Goal: Task Accomplishment & Management: Use online tool/utility

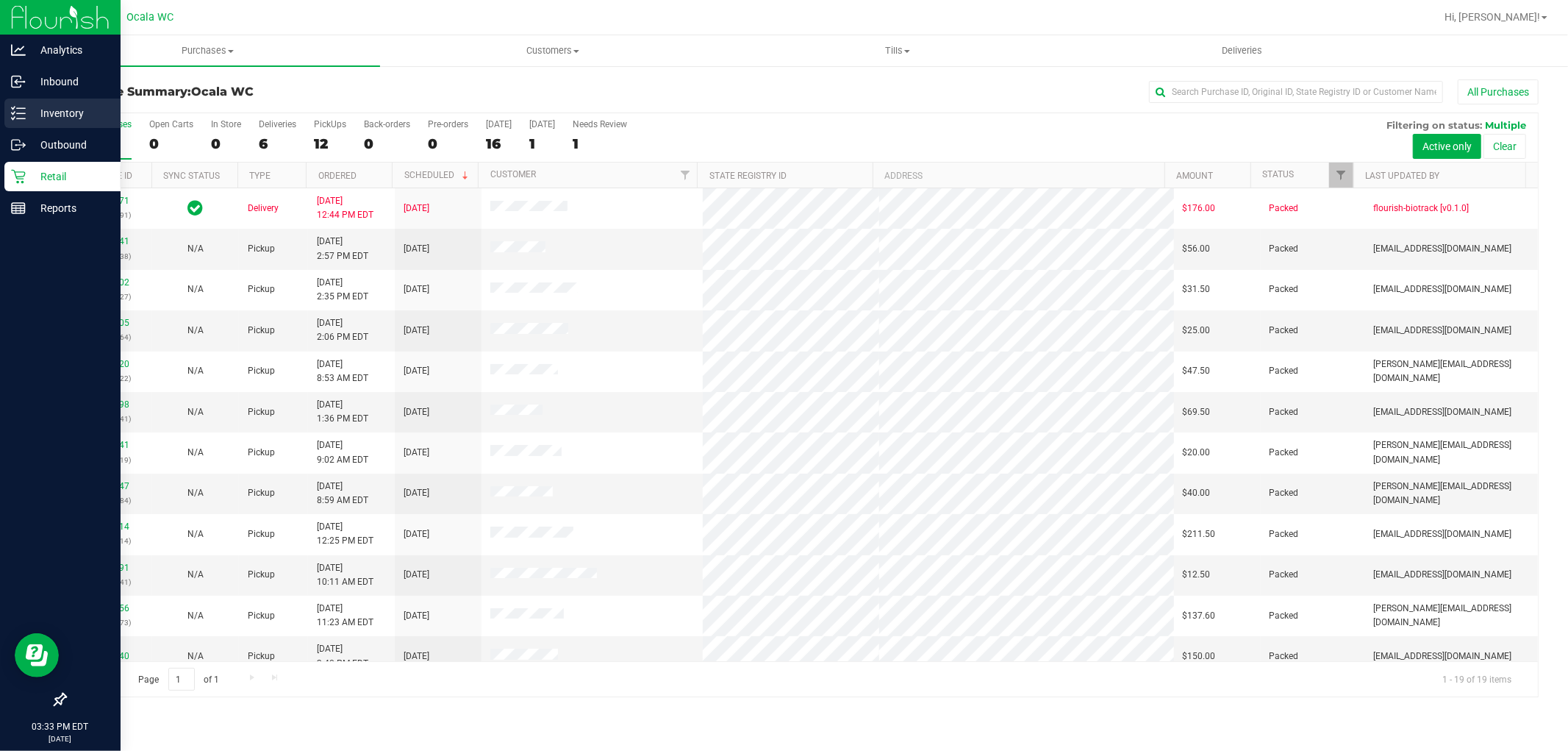
click at [50, 111] on p "Inventory" at bounding box center [70, 114] width 89 height 18
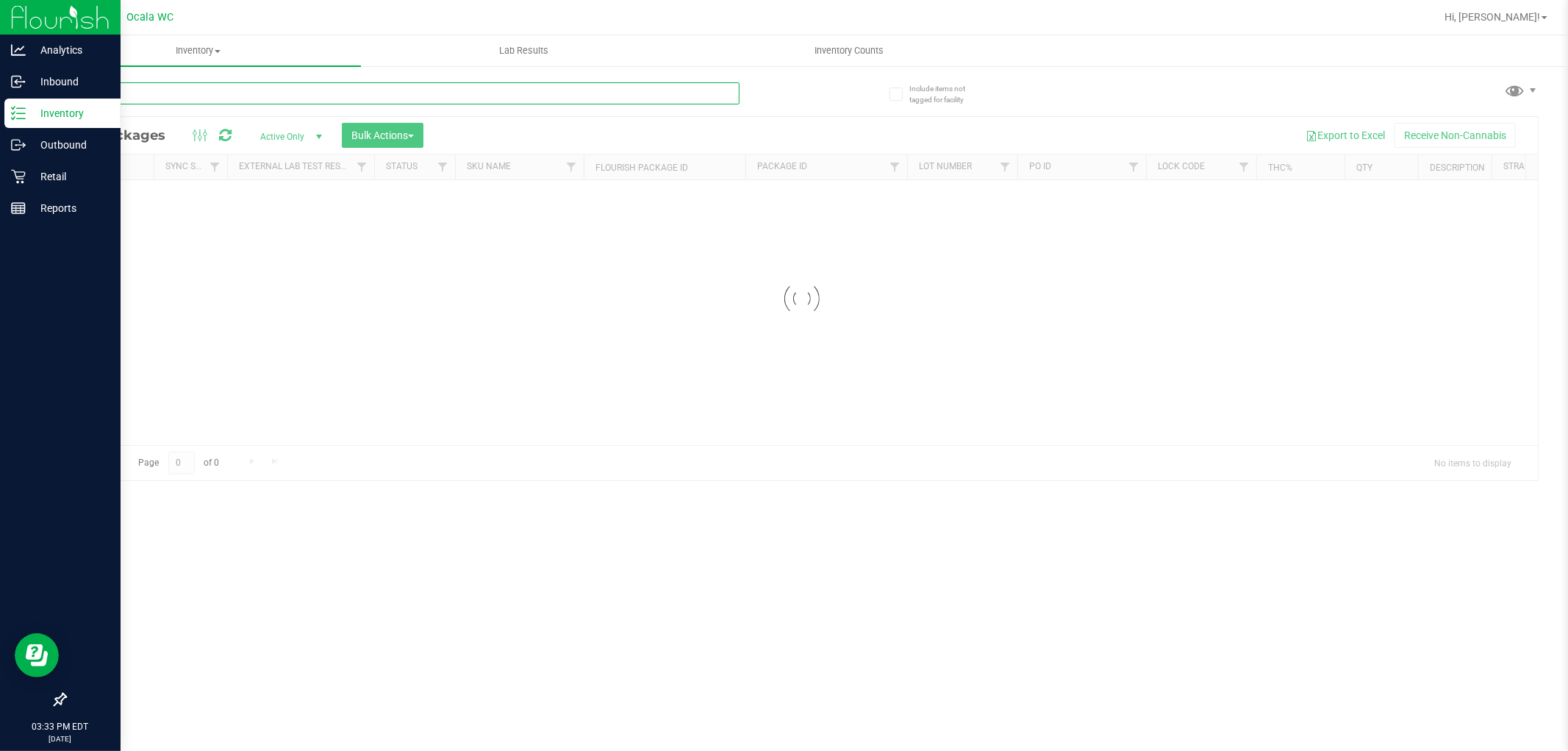
click at [252, 84] on input "text" at bounding box center [402, 93] width 675 height 22
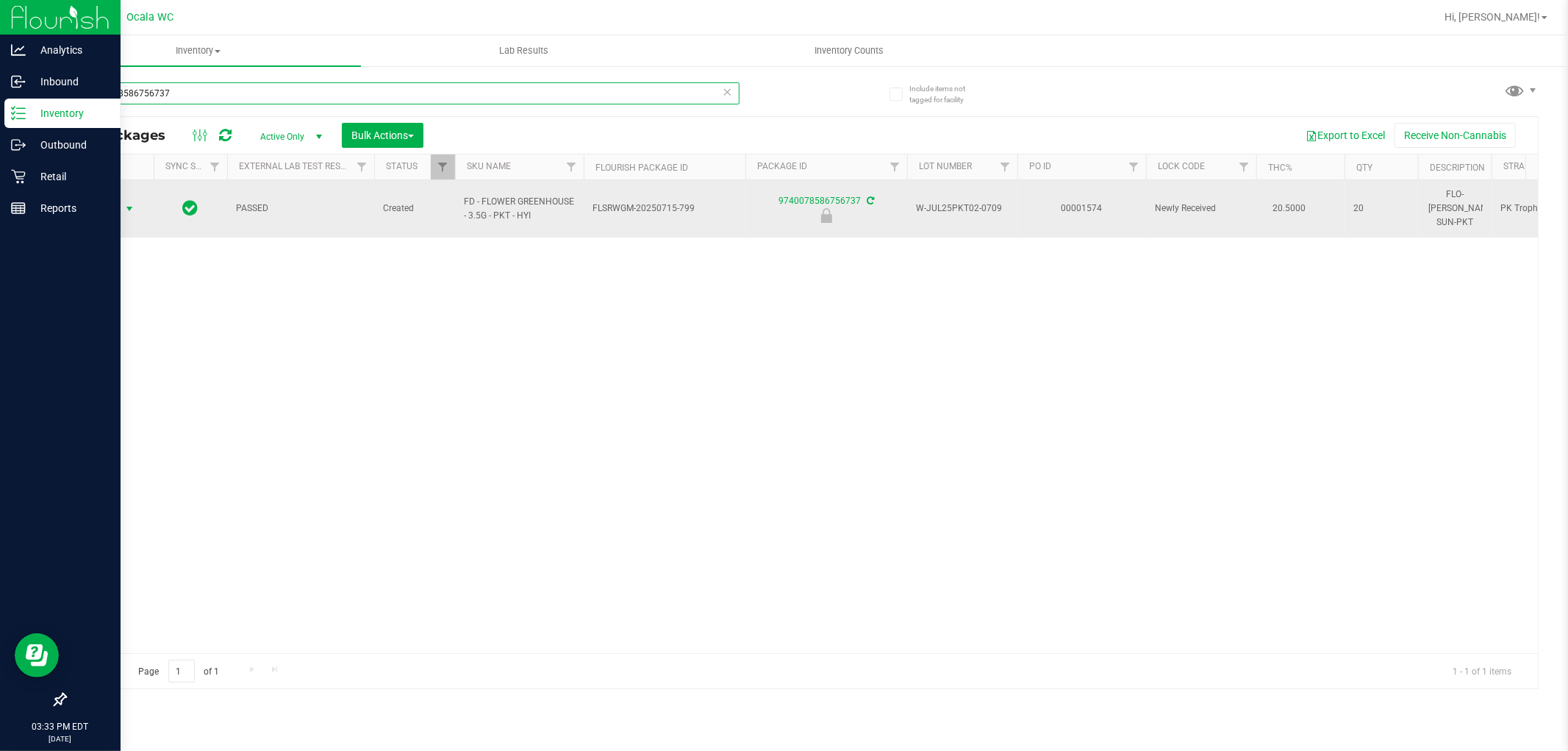
type input "9740078586756737"
click at [126, 203] on span "select" at bounding box center [129, 209] width 11 height 11
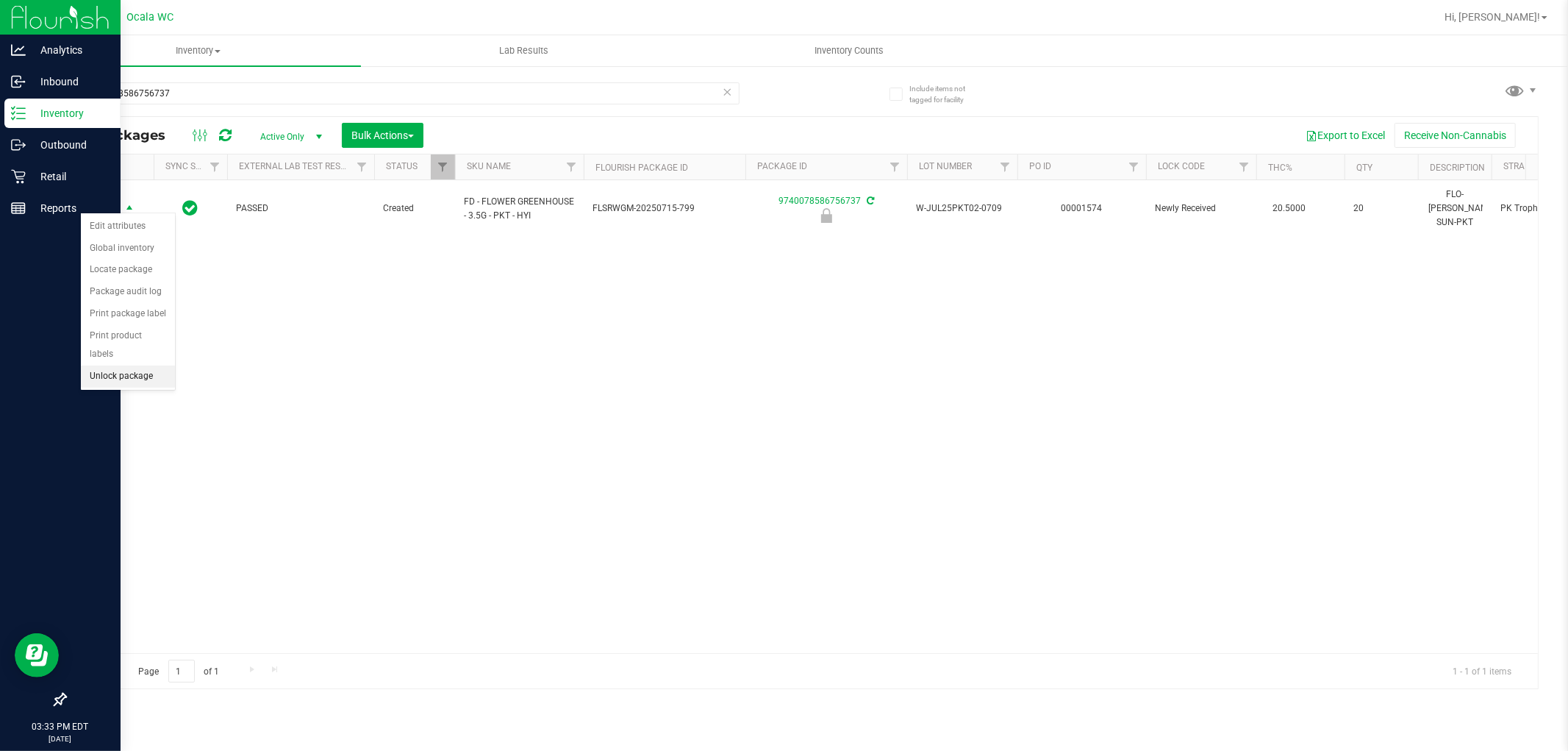
click at [121, 379] on li "Unlock package" at bounding box center [128, 376] width 94 height 22
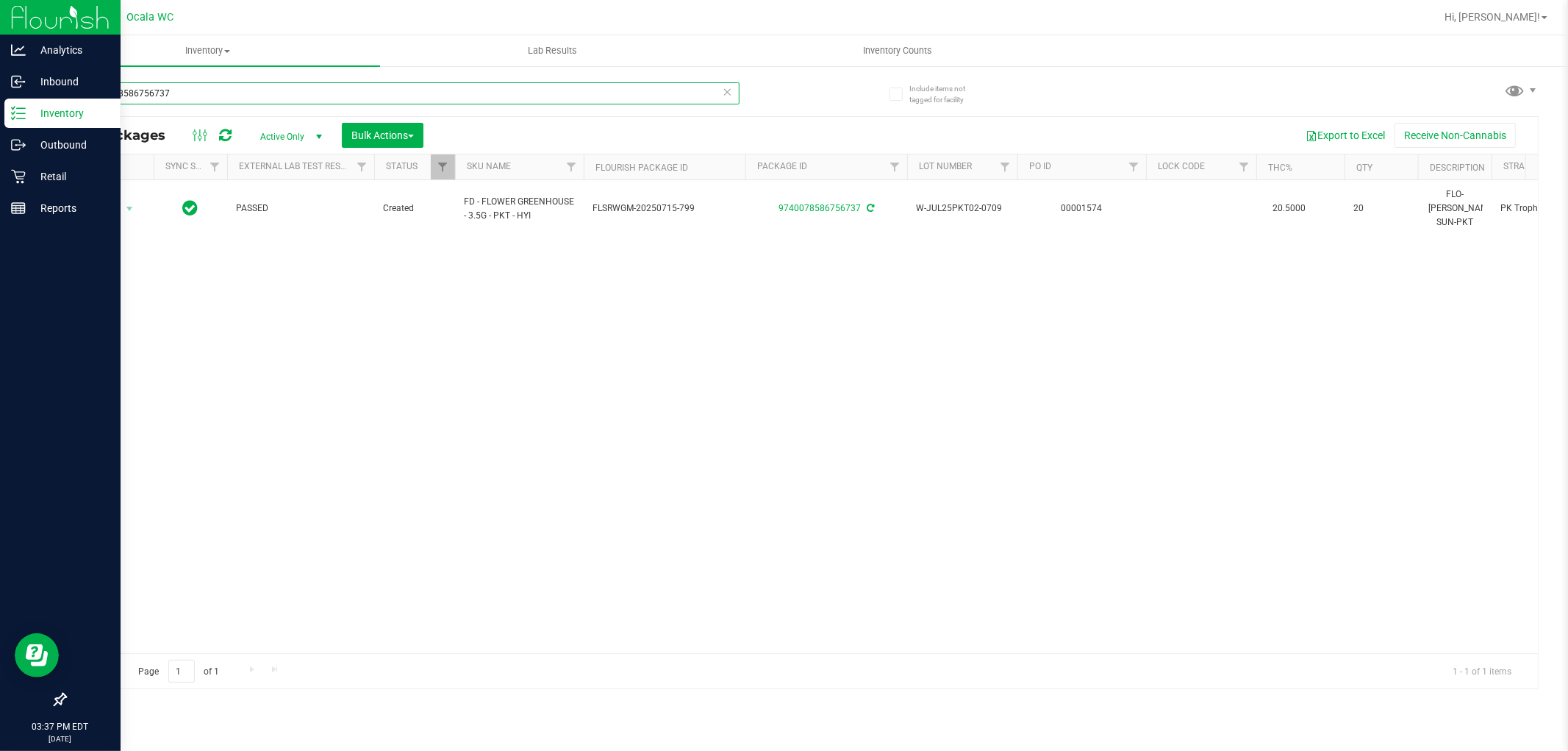
click at [189, 85] on input "9740078586756737" at bounding box center [402, 93] width 675 height 22
type input "9740078586756737"
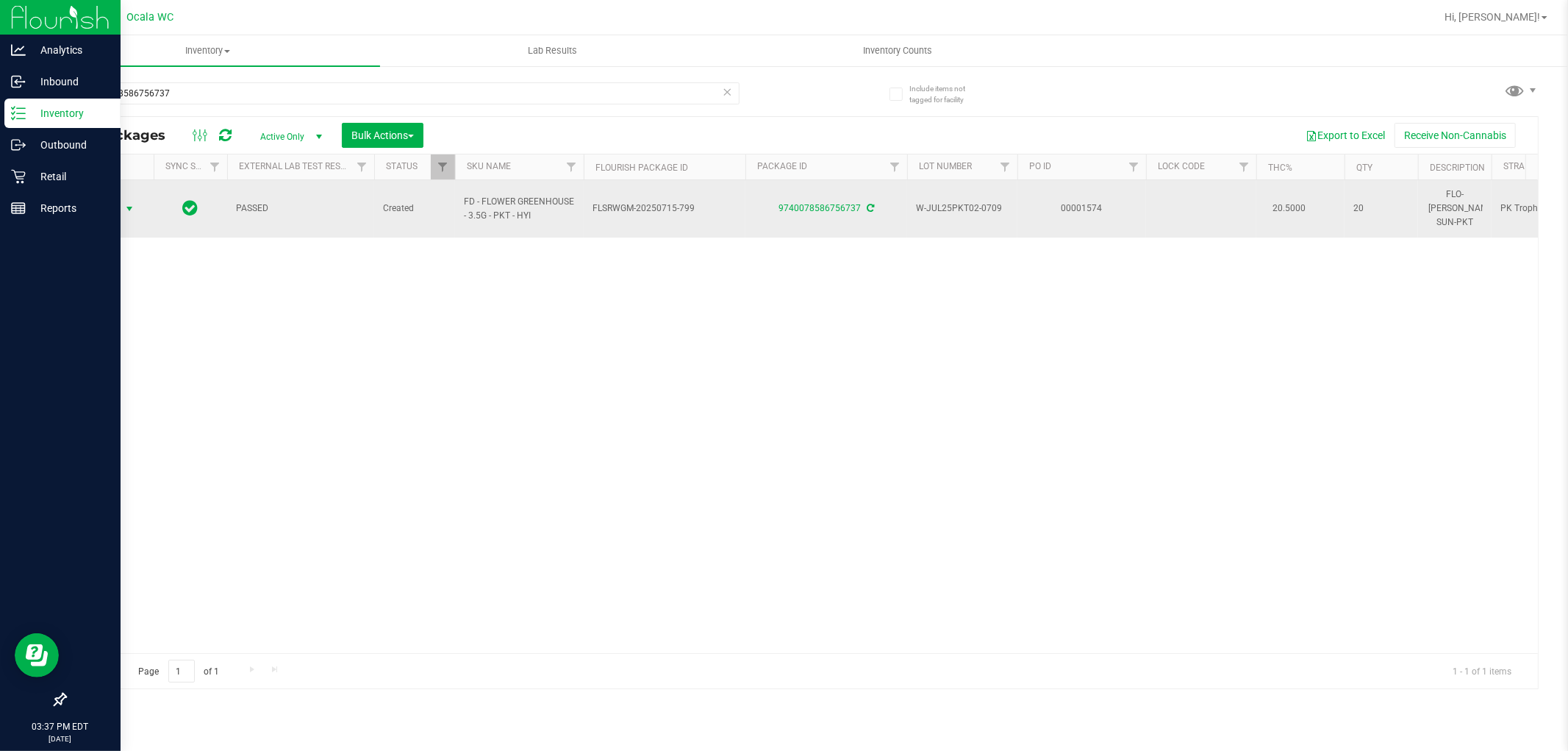
click at [123, 203] on span "select" at bounding box center [129, 209] width 11 height 11
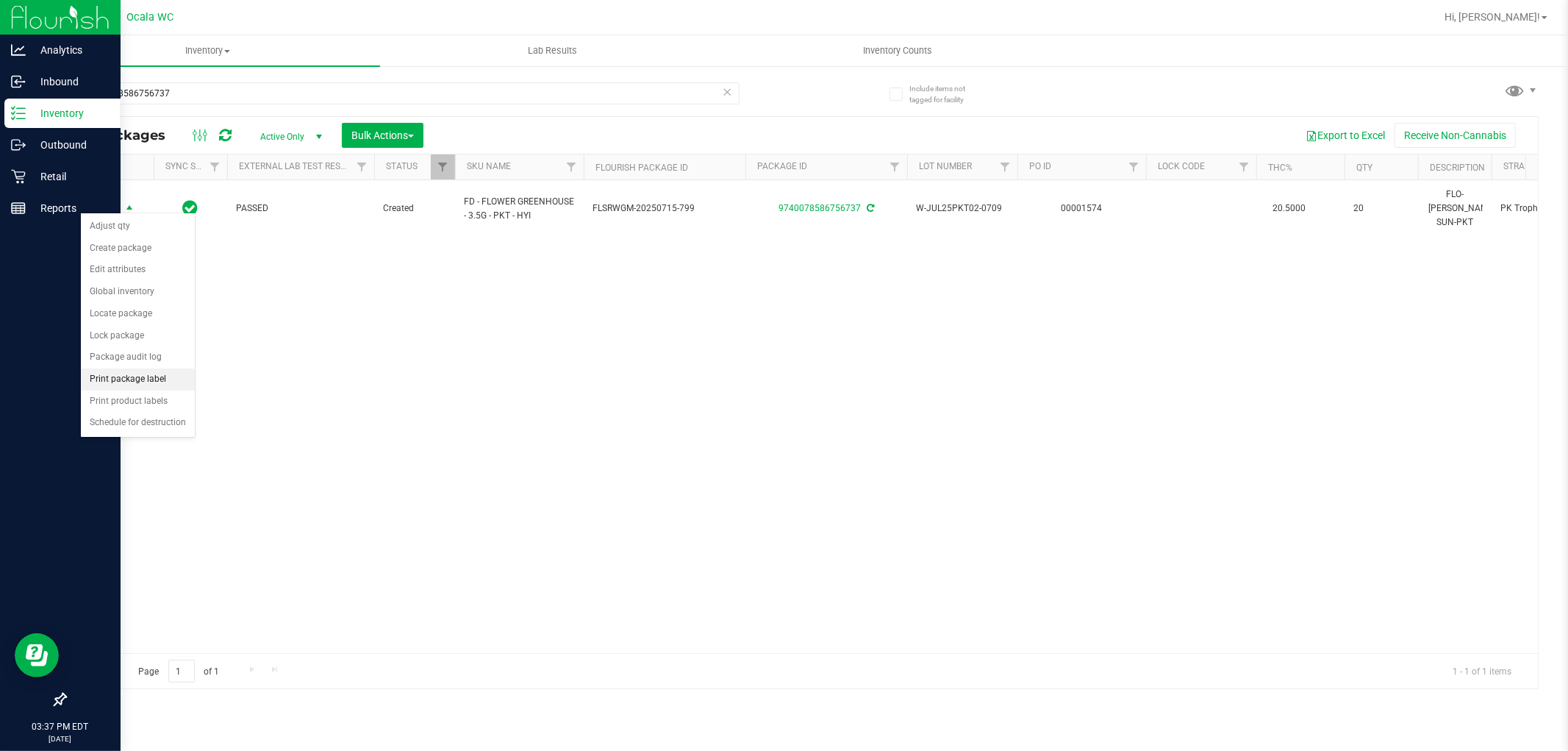
click at [153, 381] on li "Print package label" at bounding box center [138, 379] width 114 height 22
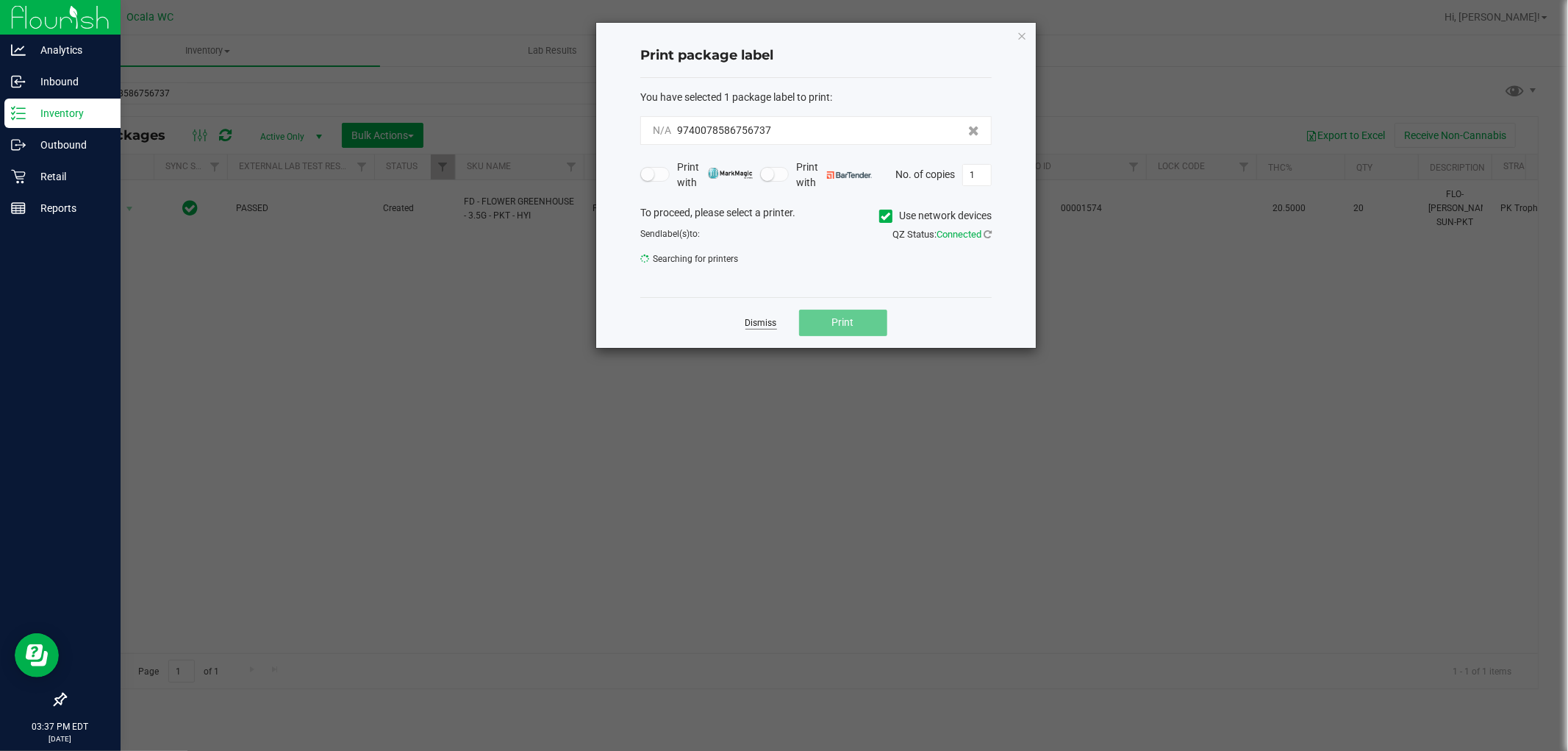
click at [768, 322] on link "Dismiss" at bounding box center [761, 323] width 32 height 12
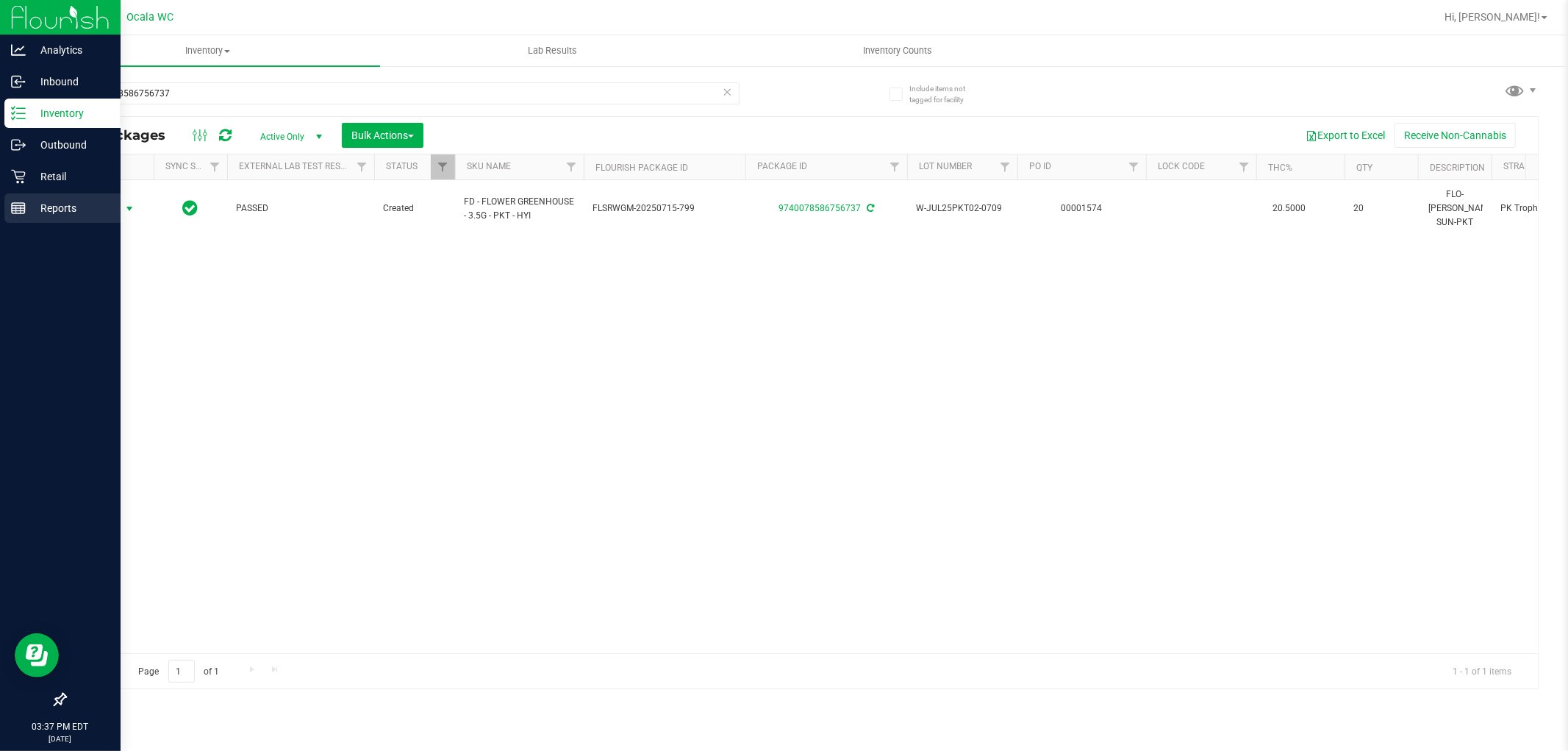
click at [119, 200] on div "Reports" at bounding box center [62, 208] width 116 height 29
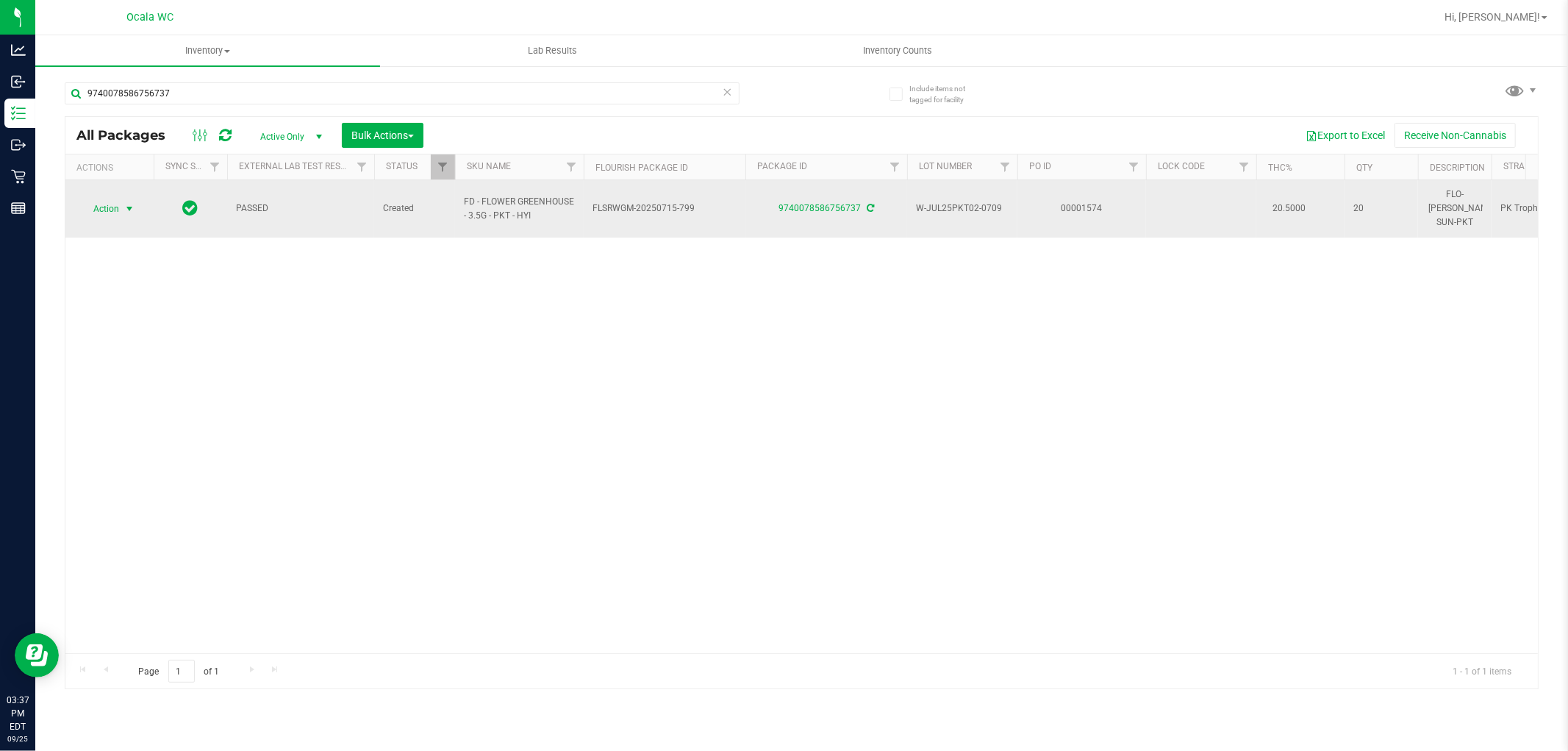
click at [131, 203] on span "select" at bounding box center [129, 209] width 11 height 11
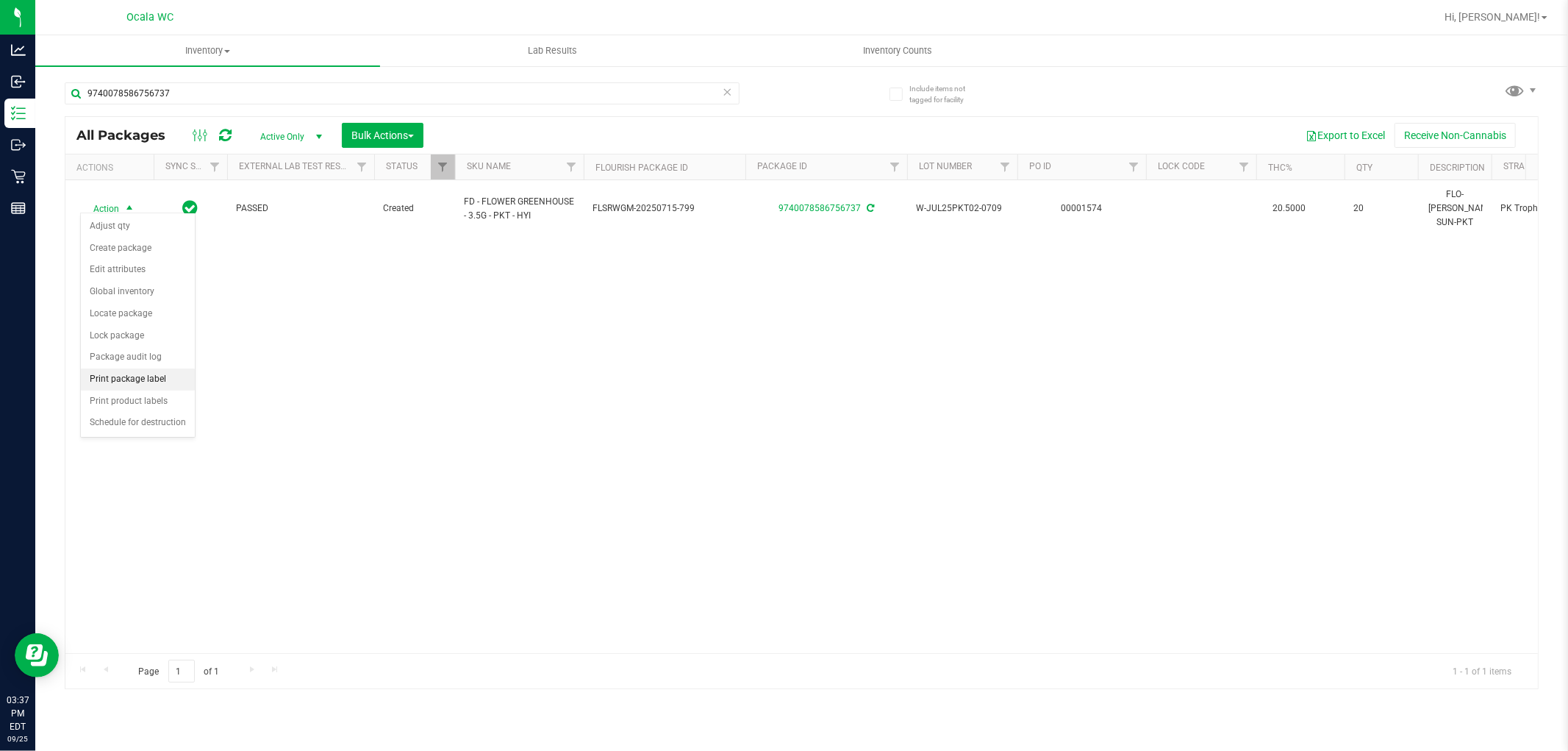
click at [151, 381] on li "Print package label" at bounding box center [138, 379] width 114 height 22
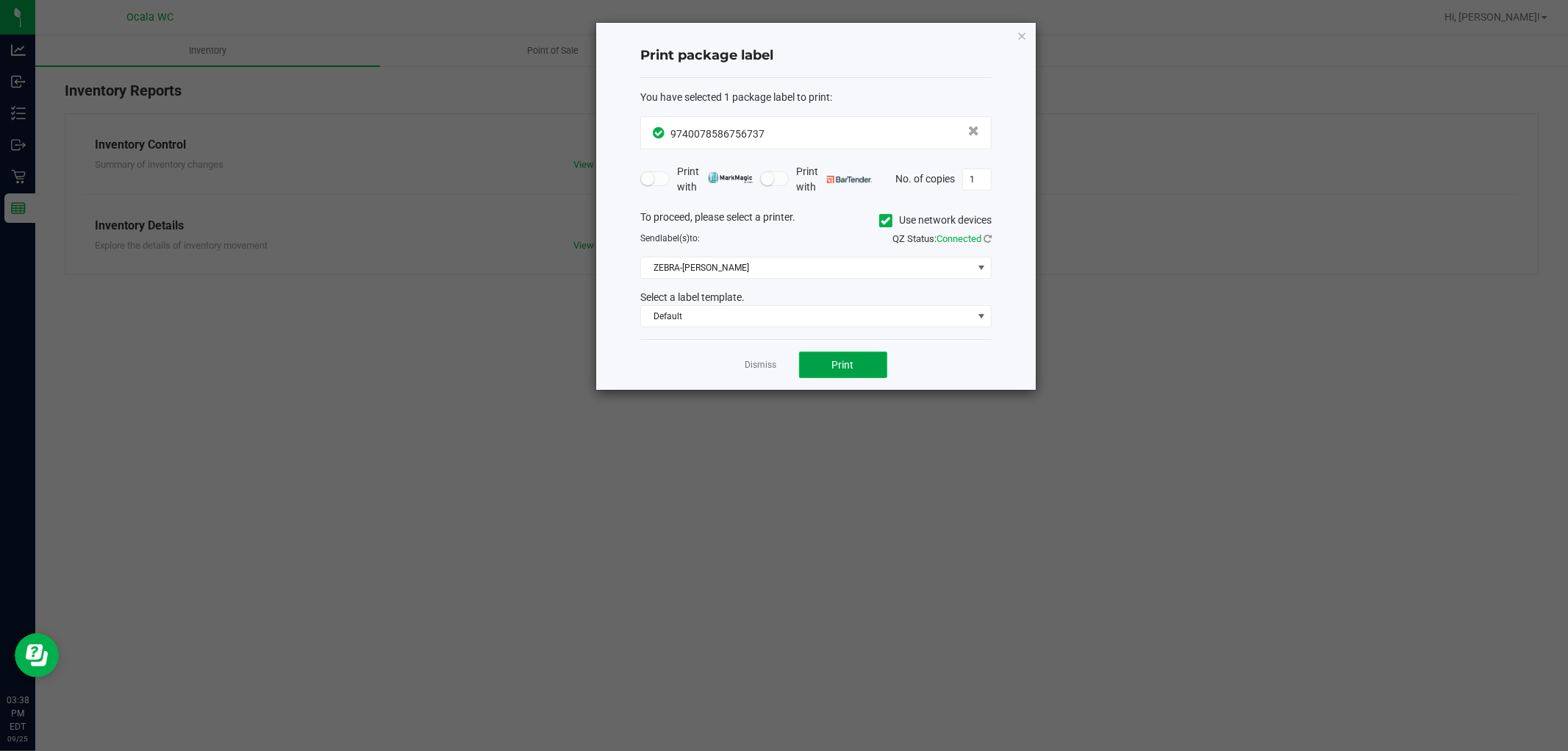
click at [850, 362] on span "Print" at bounding box center [842, 365] width 22 height 11
